Goal: Understand site structure: Understand site structure

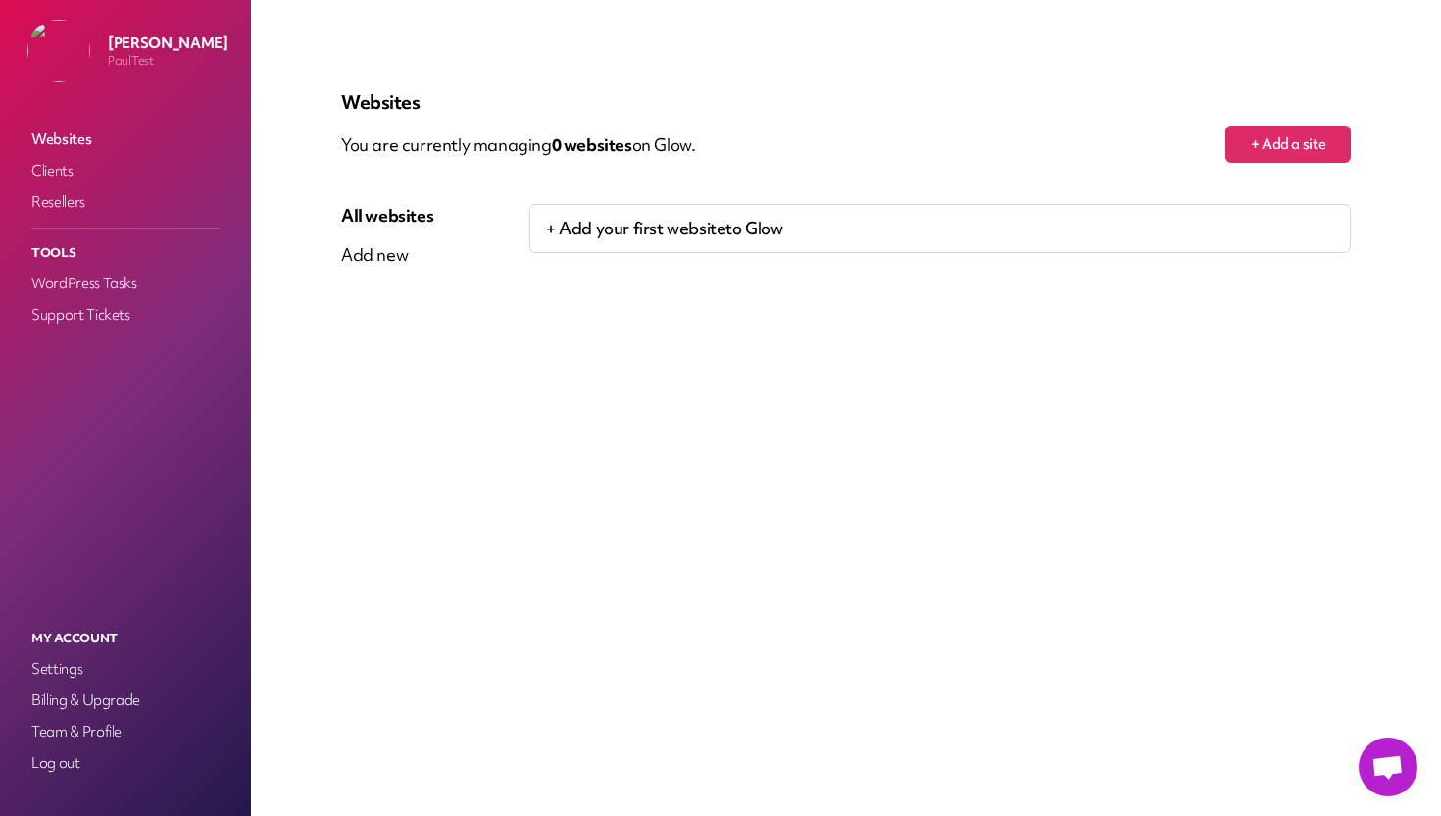
click at [71, 140] on link "Websites" at bounding box center [125, 138] width 196 height 27
click at [58, 169] on link "Clients" at bounding box center [125, 170] width 196 height 27
click at [626, 232] on p "+ Add your first client to Glow" at bounding box center [939, 228] width 821 height 49
click at [74, 205] on link "Resellers" at bounding box center [125, 201] width 196 height 27
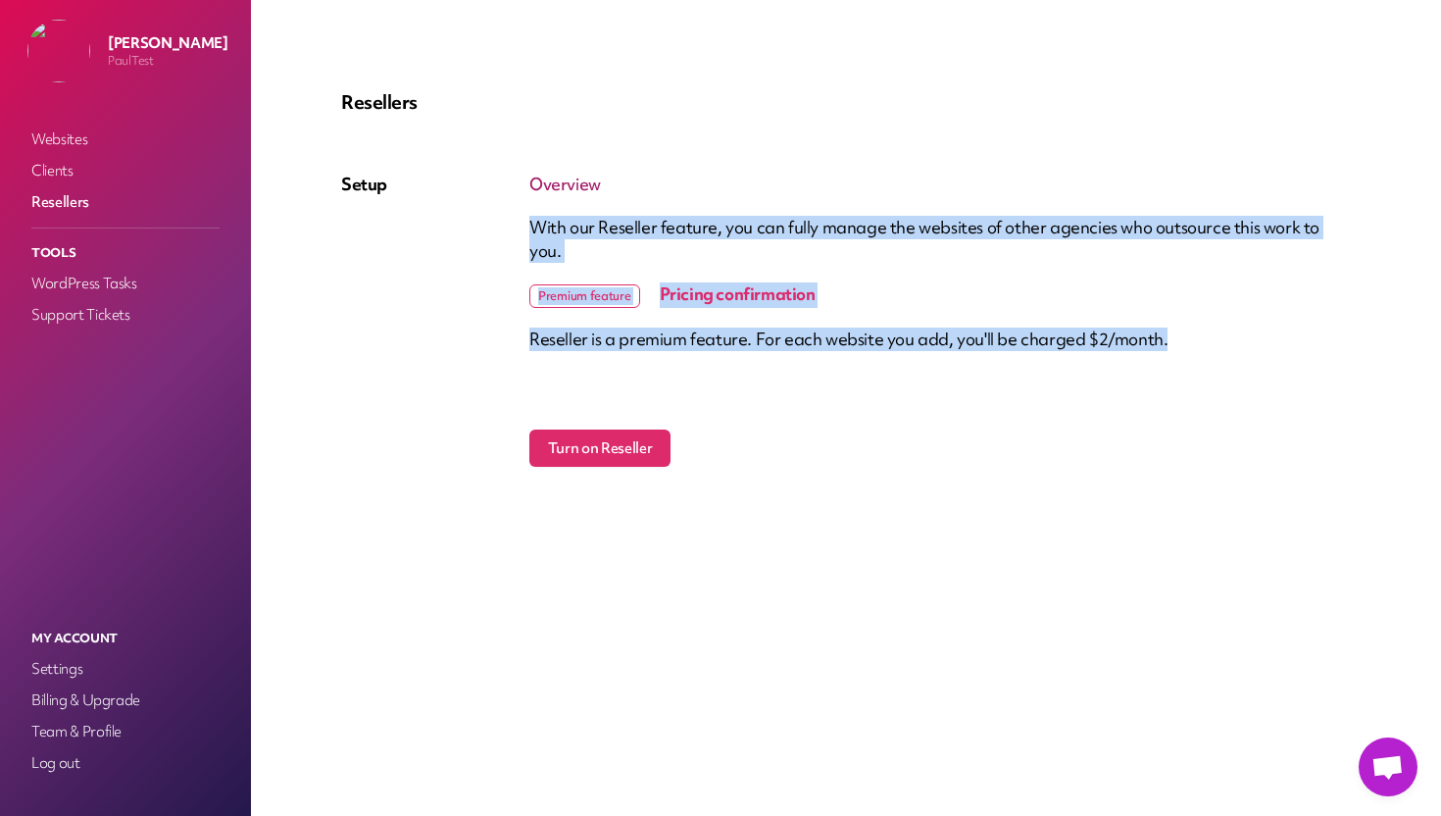
drag, startPoint x: 533, startPoint y: 225, endPoint x: 1156, endPoint y: 320, distance: 629.5
click at [1156, 320] on div "Overview With our Reseller feature, you can fully manage the websites of other …" at bounding box center [939, 320] width 821 height 294
copy div "With our Reseller feature, you can fully manage the websites of other agencies …"
click at [1398, 770] on span "Открытый чат" at bounding box center [1387, 768] width 32 height 27
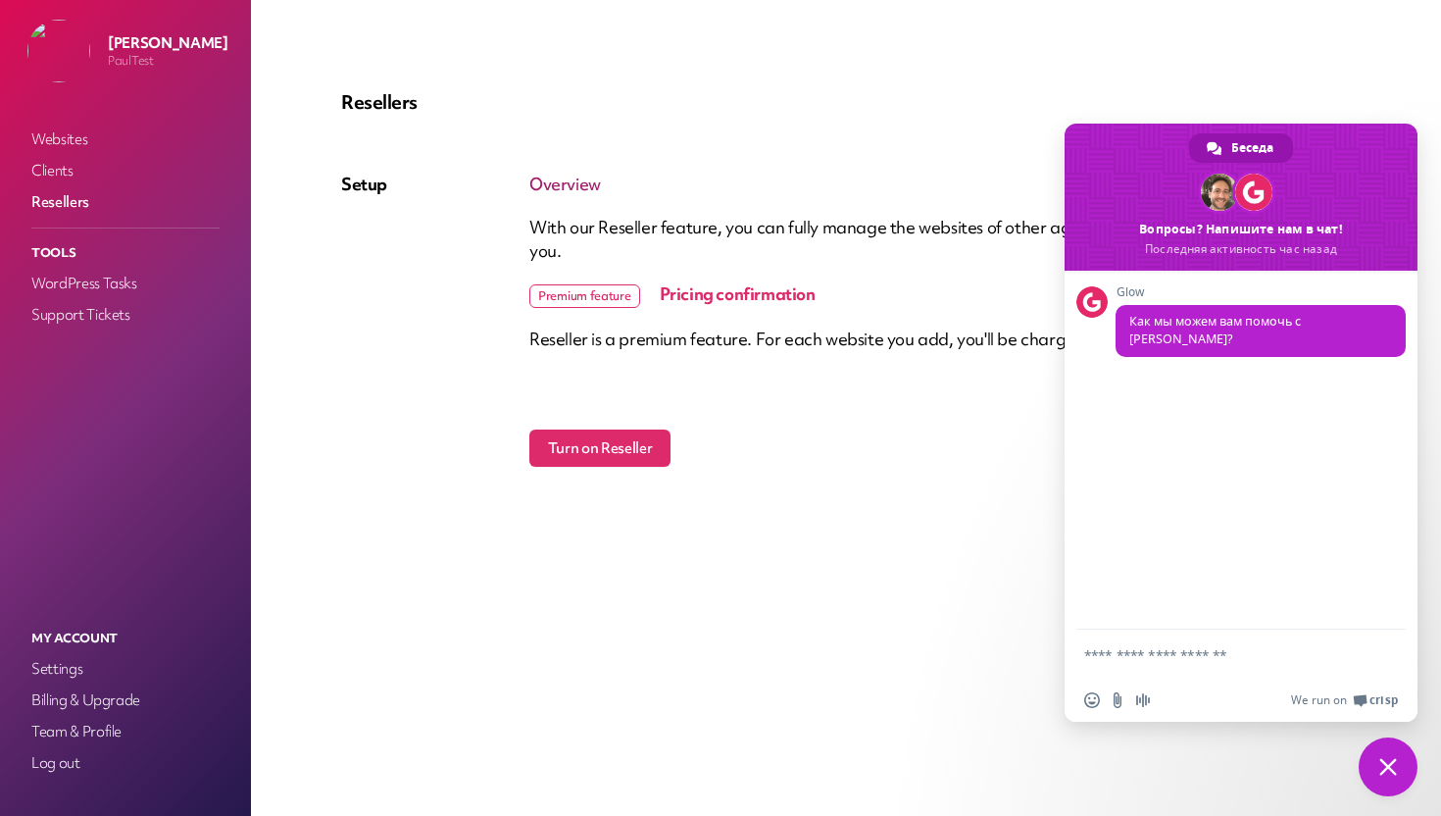
click at [1386, 774] on span "Закрыть чат" at bounding box center [1388, 766] width 59 height 59
